Goal: Task Accomplishment & Management: Manage account settings

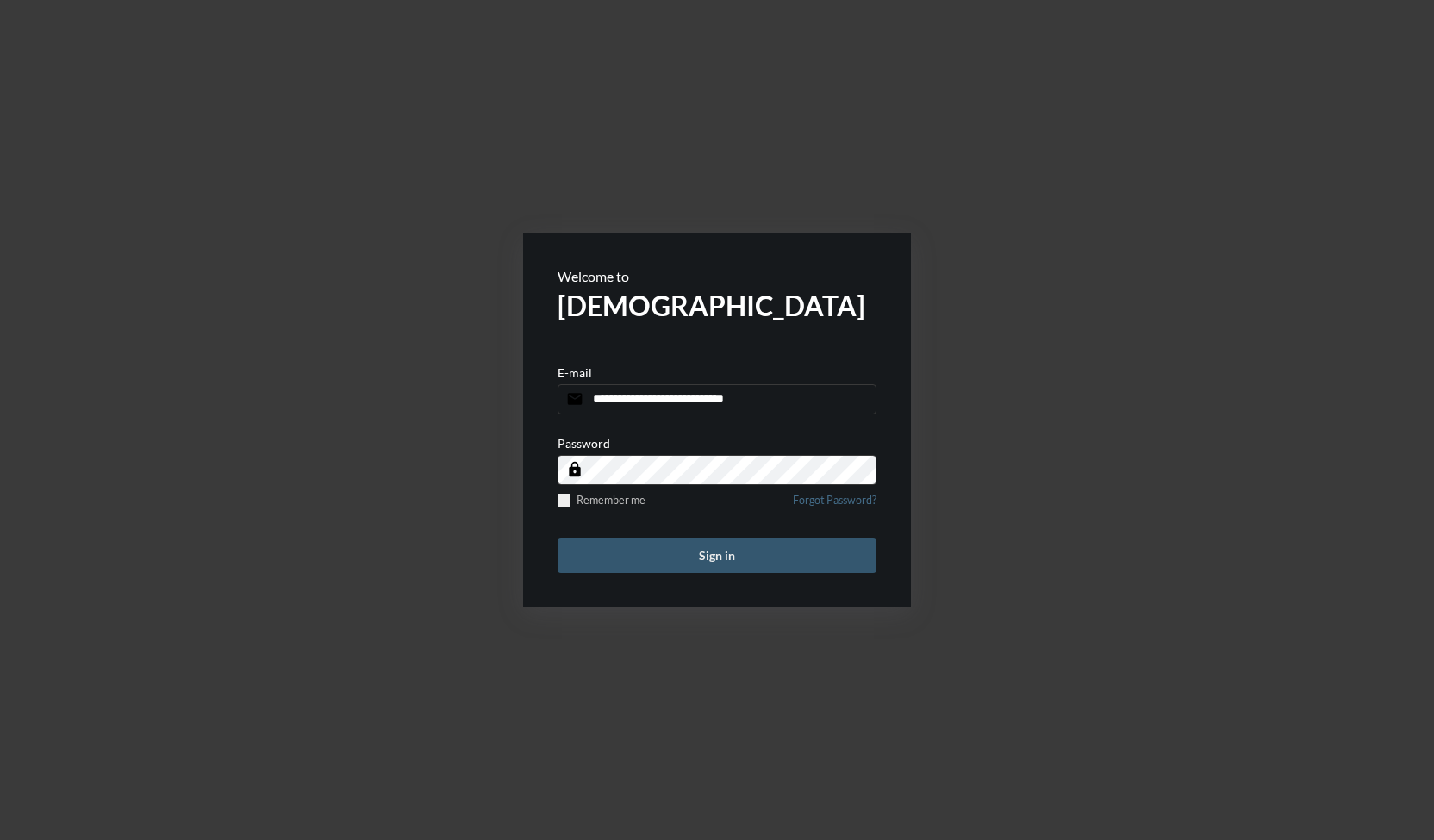
click at [727, 564] on button "Sign in" at bounding box center [717, 555] width 319 height 35
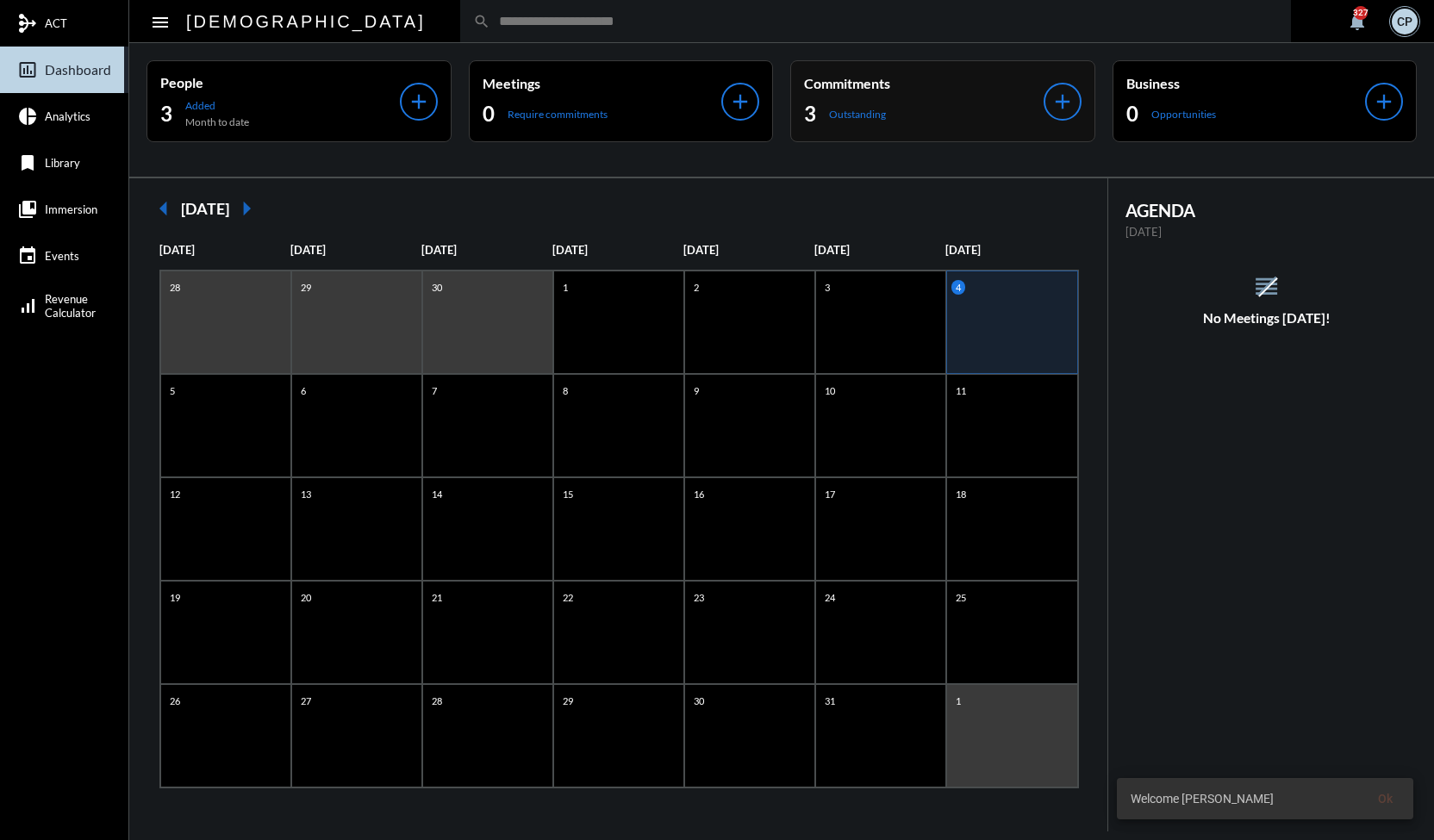
click at [965, 122] on div "3 Outstanding" at bounding box center [924, 113] width 239 height 27
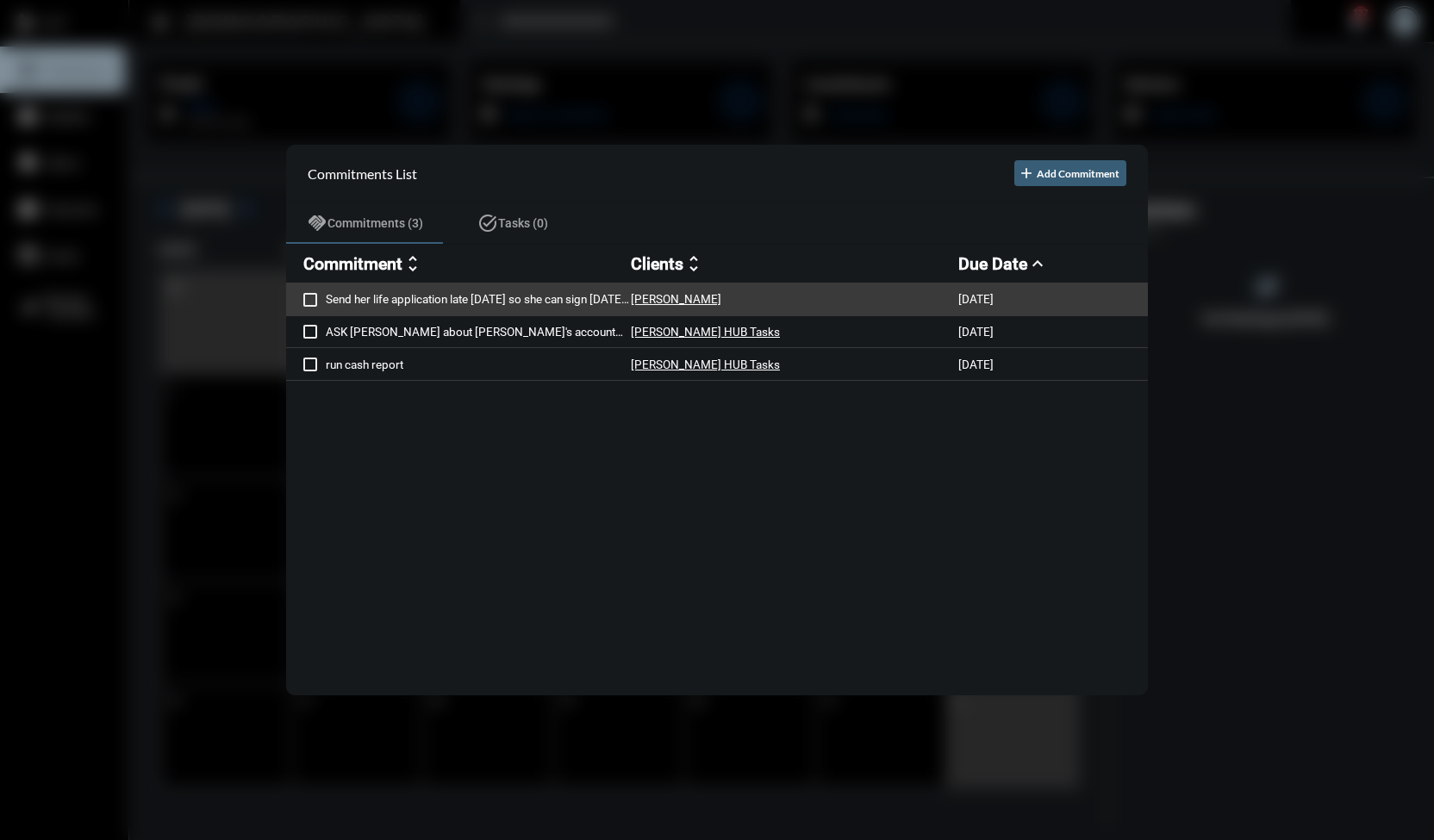
click at [305, 301] on span at bounding box center [310, 300] width 14 height 14
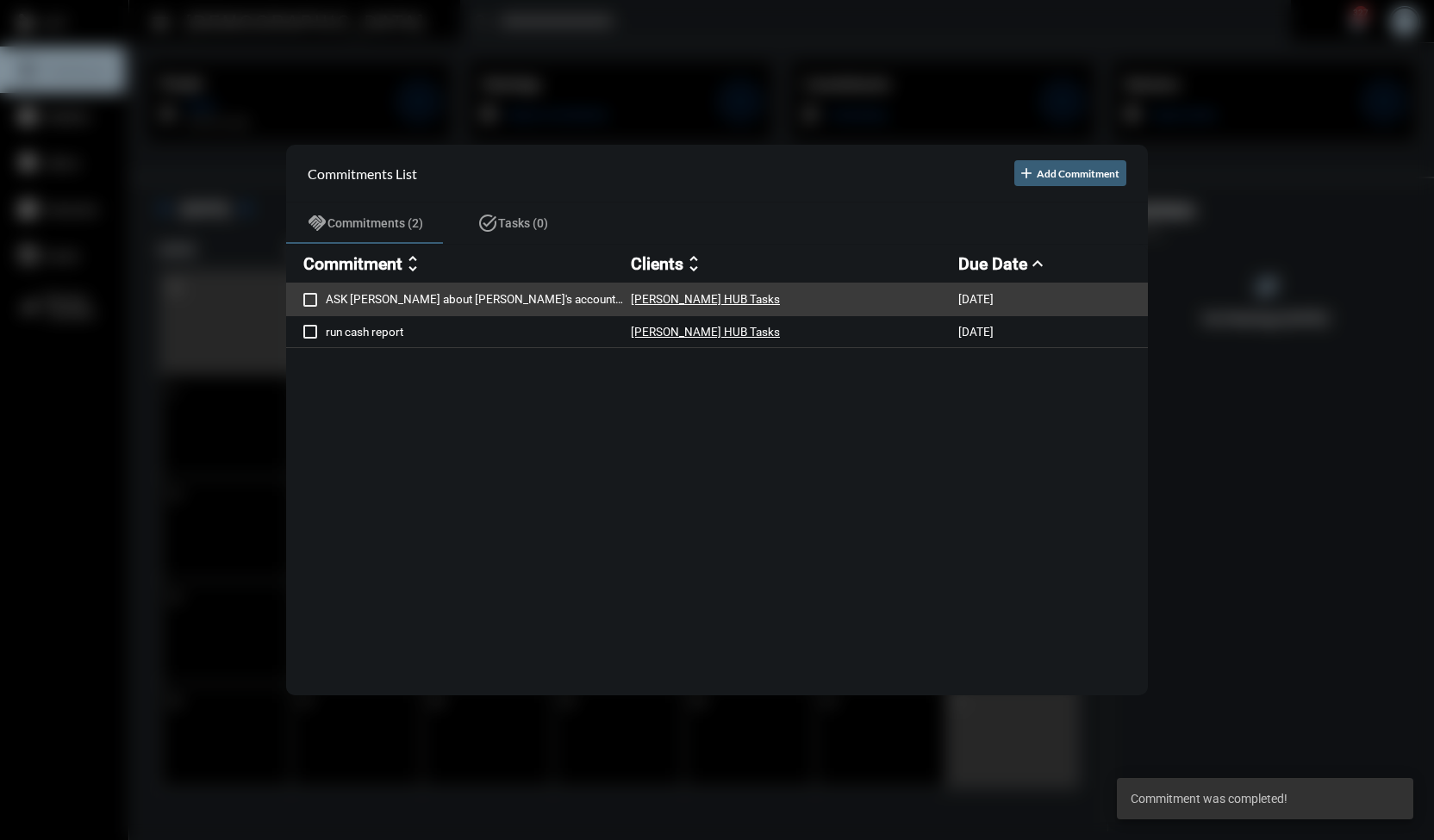
click at [414, 301] on p "ASK [PERSON_NAME] about [PERSON_NAME]'s account task" at bounding box center [477, 299] width 305 height 14
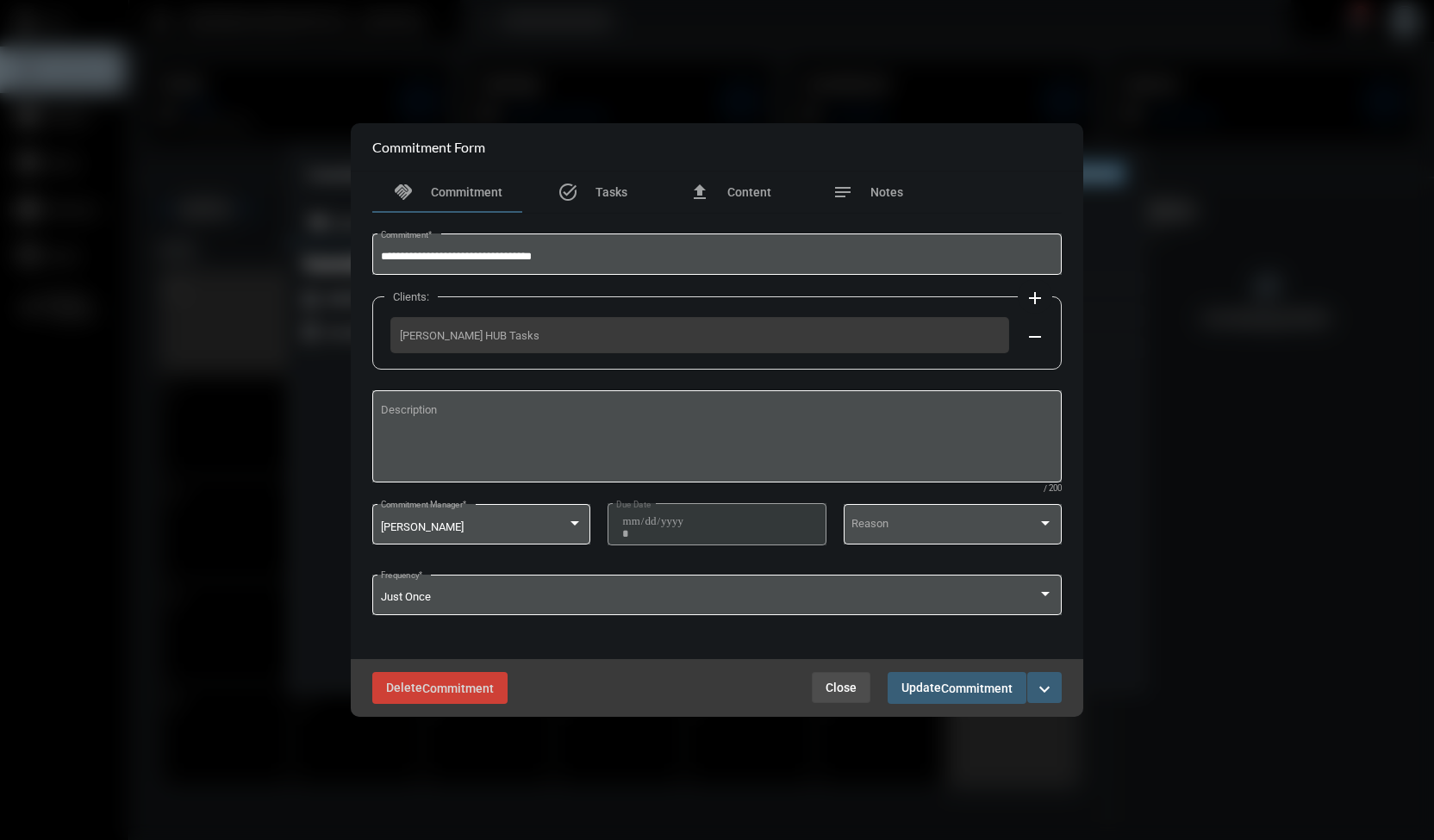
click at [848, 688] on span "Close" at bounding box center [840, 687] width 31 height 14
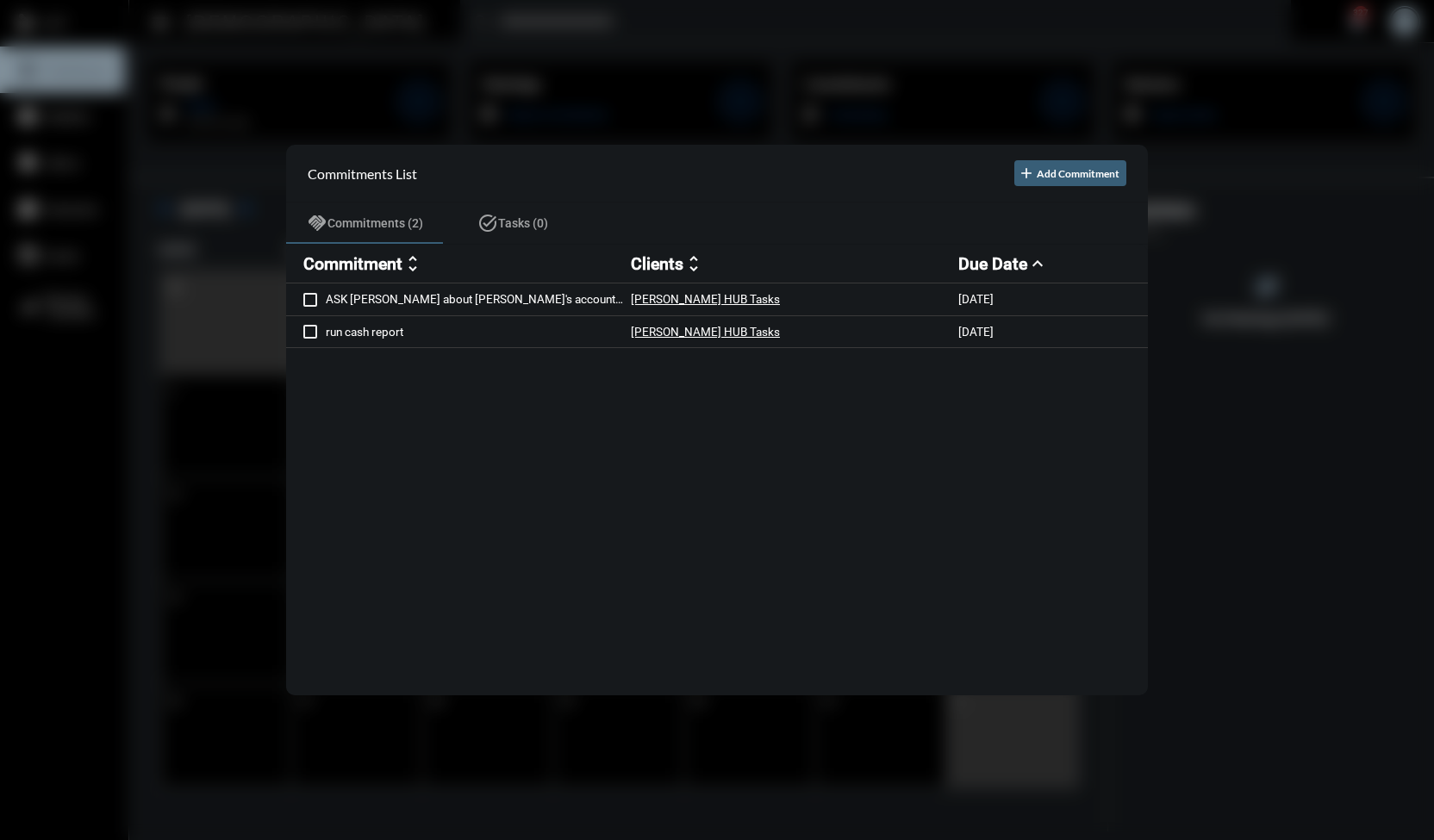
click at [667, 22] on div at bounding box center [717, 420] width 1434 height 840
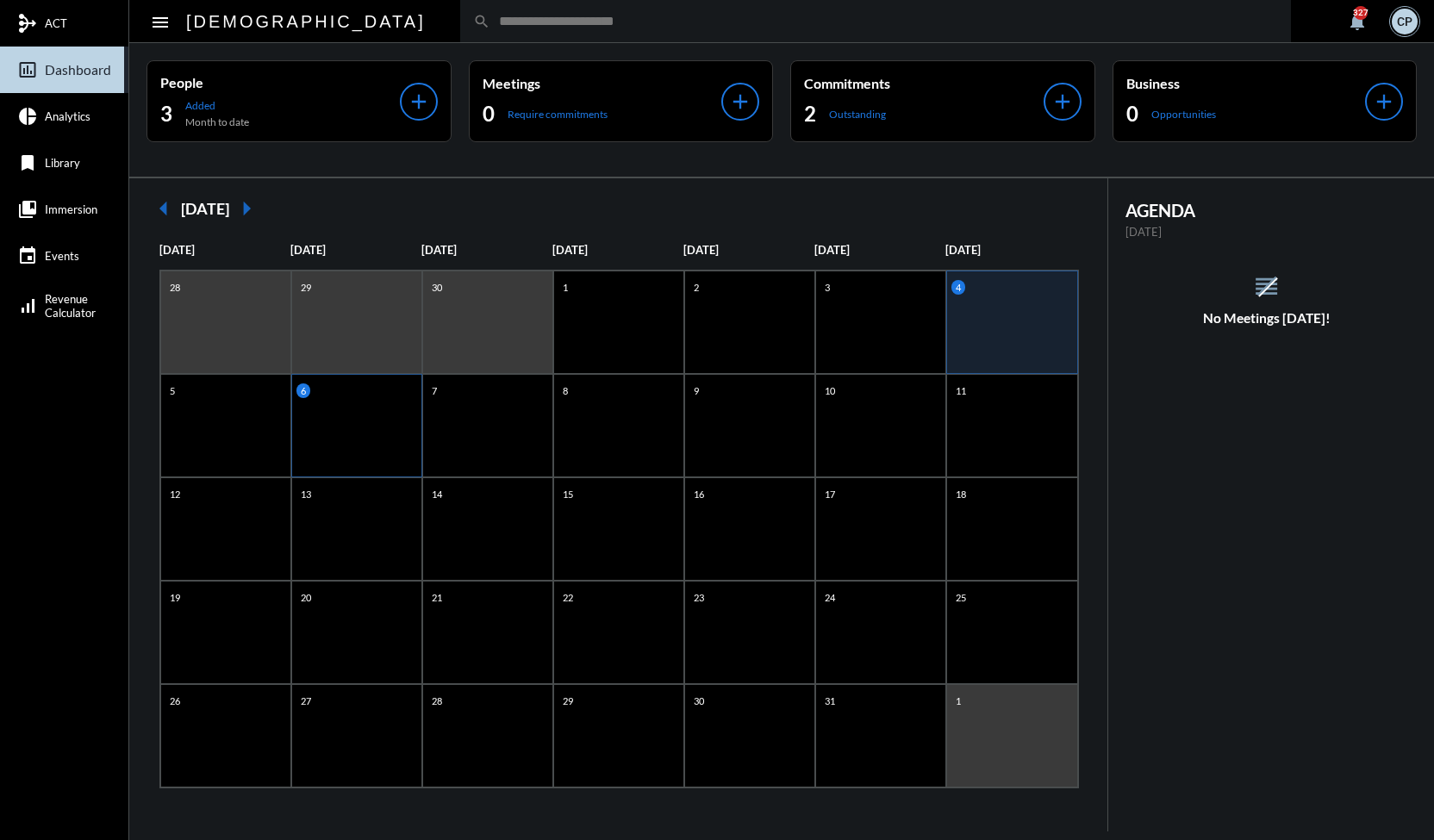
click at [386, 439] on div "6" at bounding box center [356, 426] width 131 height 104
